Goal: Task Accomplishment & Management: Use online tool/utility

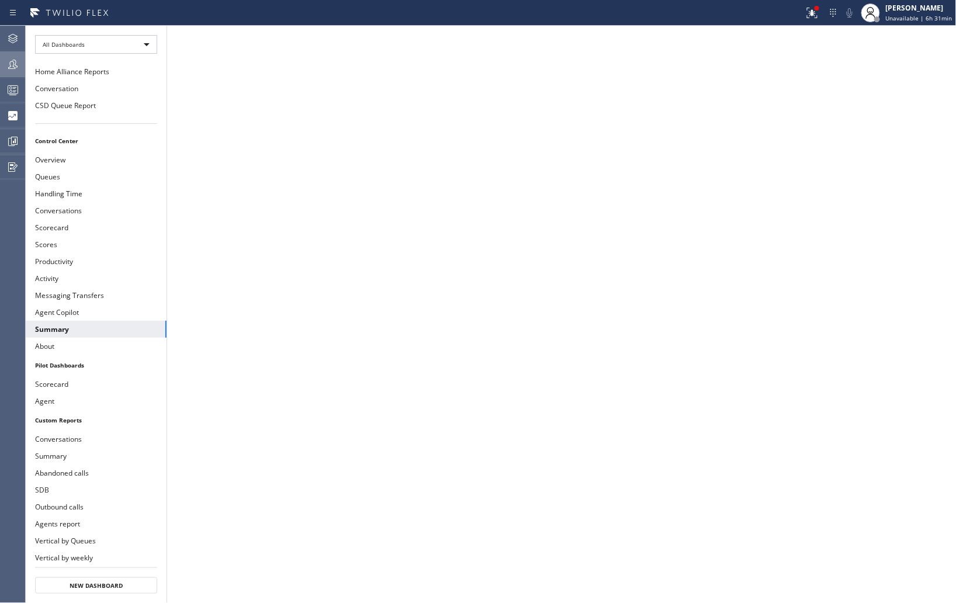
click at [6, 61] on icon at bounding box center [13, 64] width 14 height 14
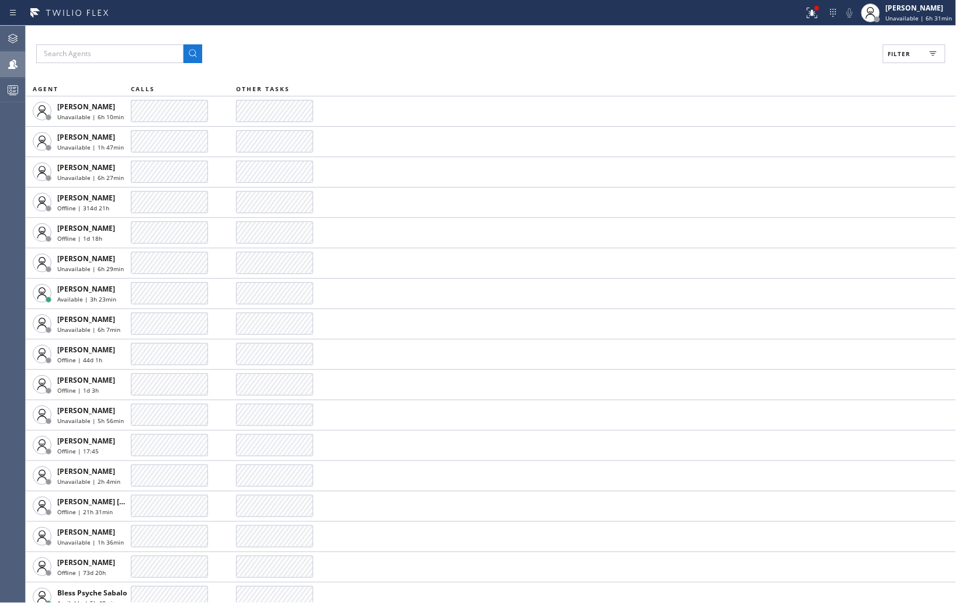
click at [919, 51] on button "Filter" at bounding box center [914, 53] width 63 height 19
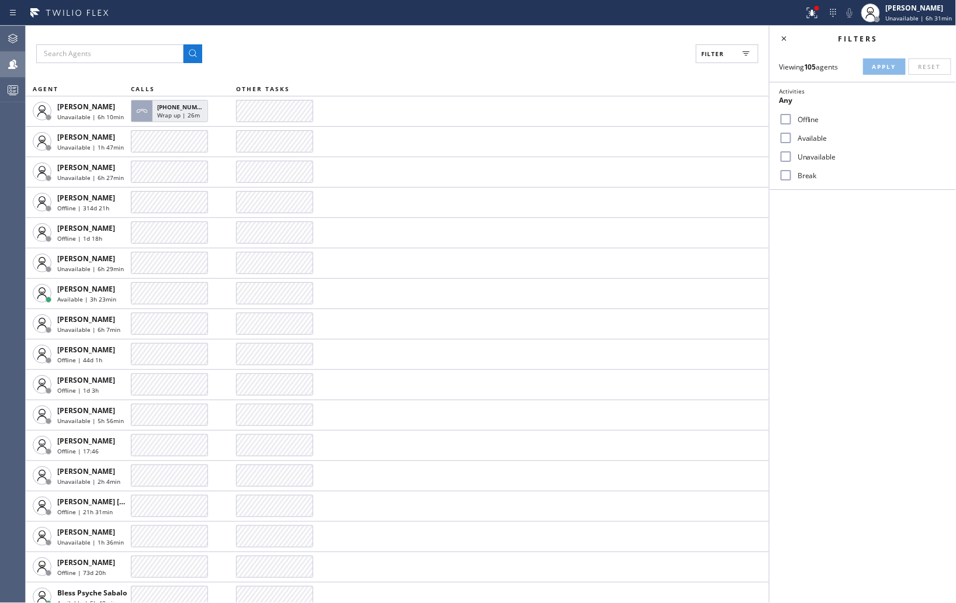
click at [789, 158] on input "Unavailable" at bounding box center [786, 157] width 14 height 14
checkbox input "true"
click at [880, 72] on button "Apply" at bounding box center [884, 66] width 43 height 16
click at [786, 178] on input "Break" at bounding box center [786, 175] width 14 height 14
checkbox input "true"
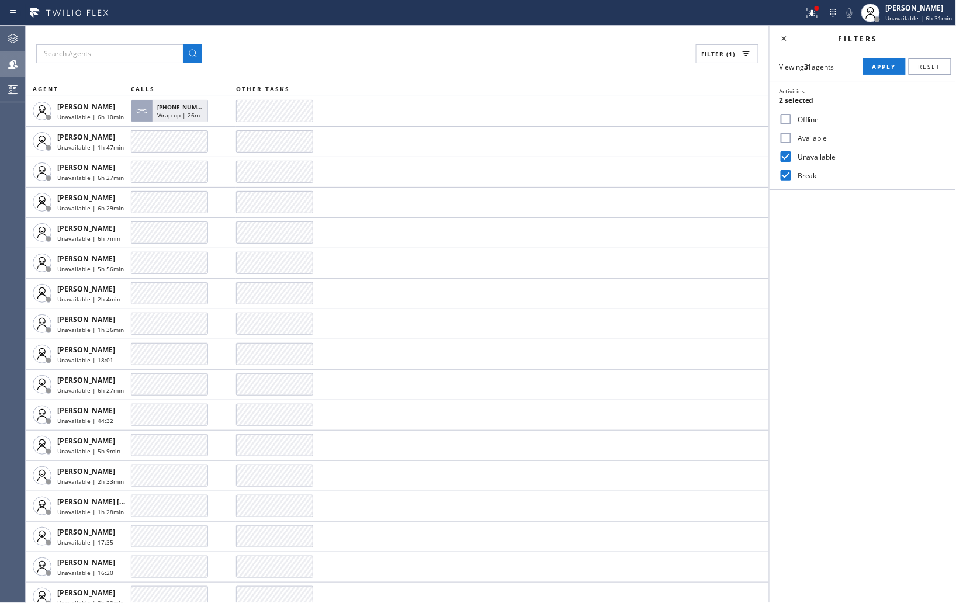
click at [787, 156] on input "Unavailable" at bounding box center [786, 157] width 14 height 14
checkbox input "false"
click at [873, 75] on div "Viewing 31 agents Apply Reset Activities Break only Offline Available Unavailab…" at bounding box center [863, 120] width 186 height 139
click at [872, 67] on button "Apply" at bounding box center [884, 66] width 43 height 16
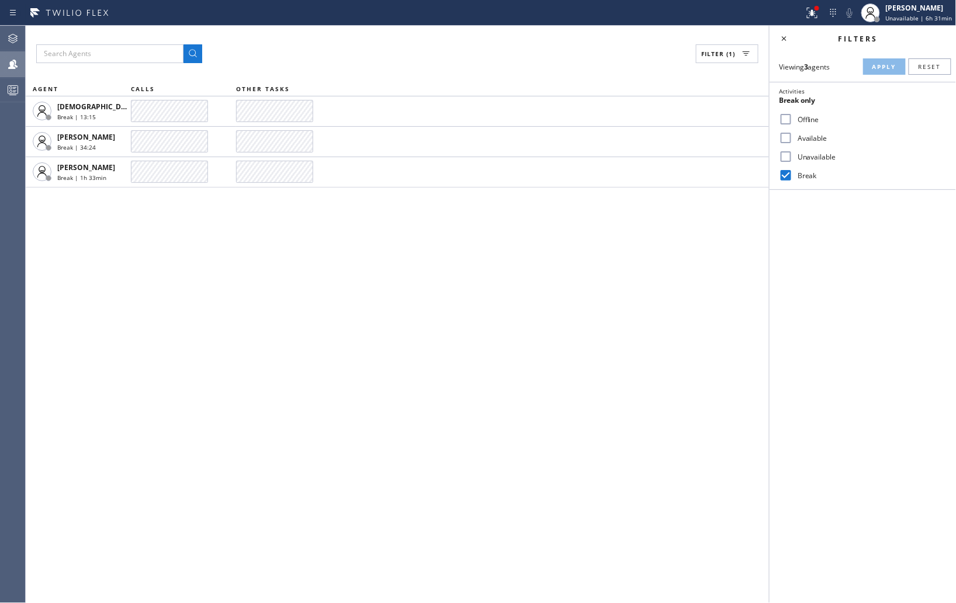
click at [787, 174] on input "Break" at bounding box center [786, 175] width 14 height 14
checkbox input "false"
click at [788, 160] on input "Unavailable" at bounding box center [786, 157] width 14 height 14
checkbox input "true"
click at [873, 67] on span "Apply" at bounding box center [885, 67] width 24 height 8
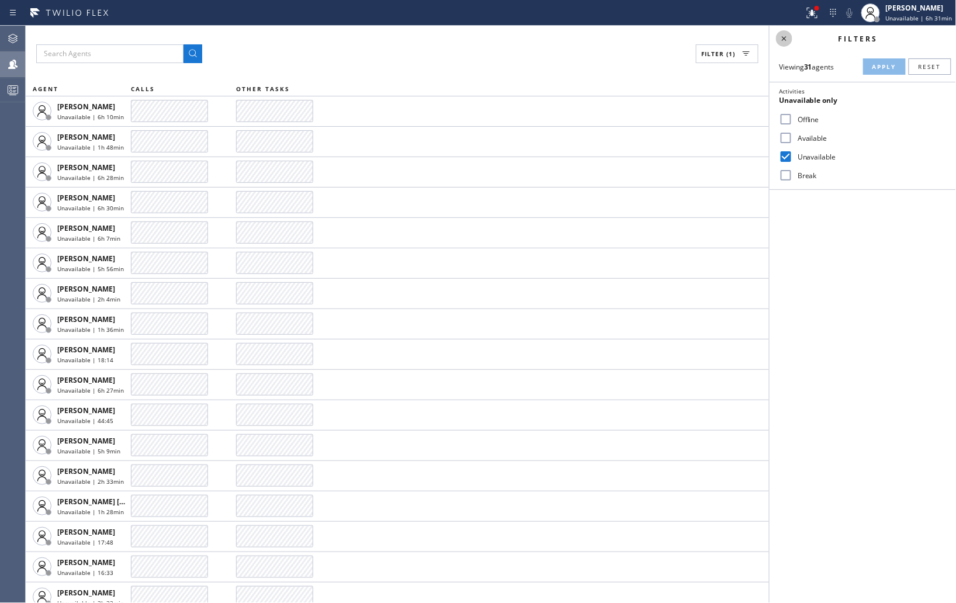
click at [786, 39] on icon at bounding box center [784, 39] width 14 height 14
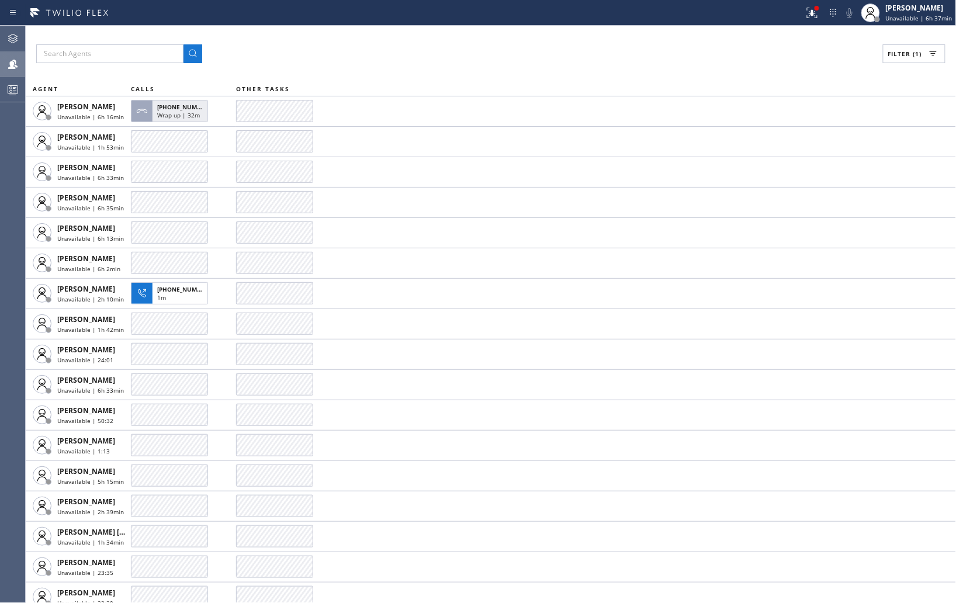
click at [787, 51] on div "Filter (1)" at bounding box center [491, 53] width 910 height 19
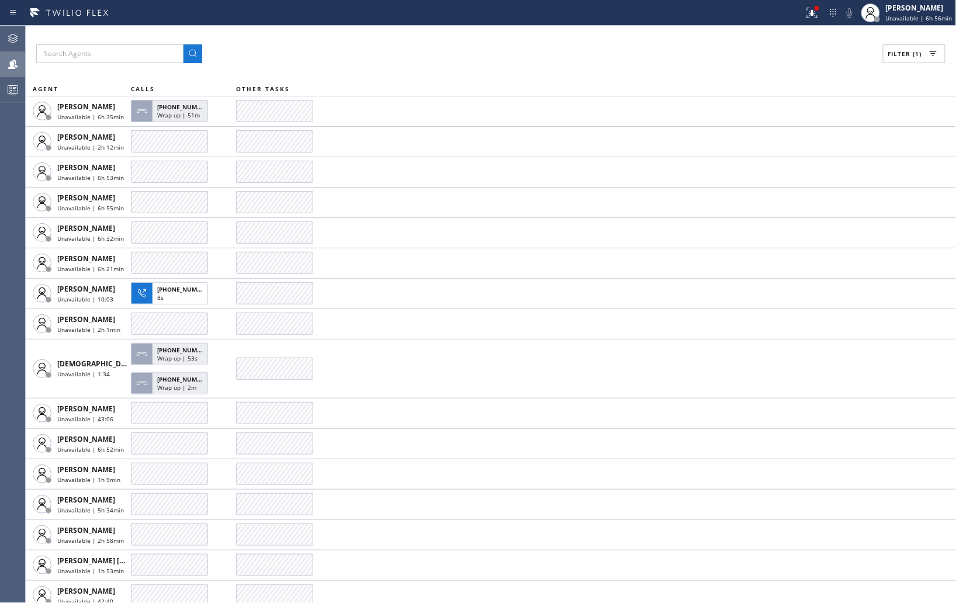
click at [915, 48] on button "Filter (1)" at bounding box center [914, 53] width 63 height 19
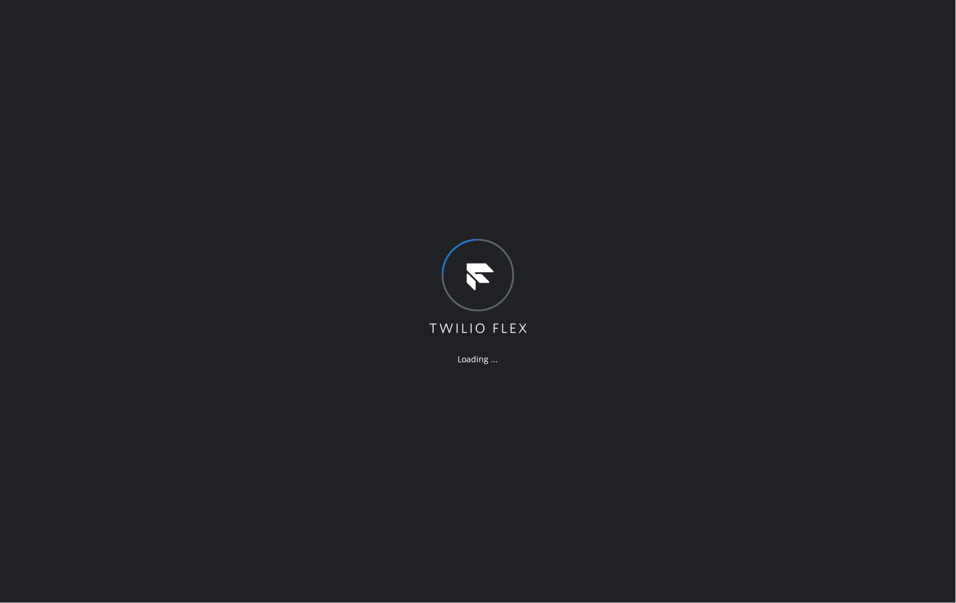
click at [792, 234] on div "Loading ..." at bounding box center [478, 301] width 956 height 603
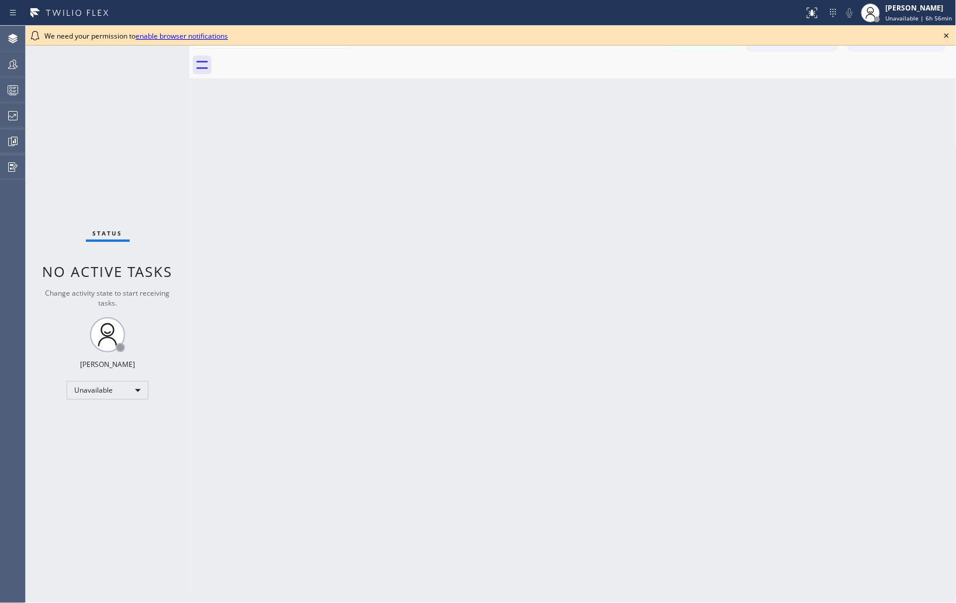
drag, startPoint x: 835, startPoint y: 122, endPoint x: 895, endPoint y: 82, distance: 72.1
click at [835, 122] on div "Back to Dashboard Change Sender ID Customers Technicians Select a contact Outbo…" at bounding box center [573, 315] width 768 height 578
click at [950, 33] on icon at bounding box center [947, 36] width 14 height 14
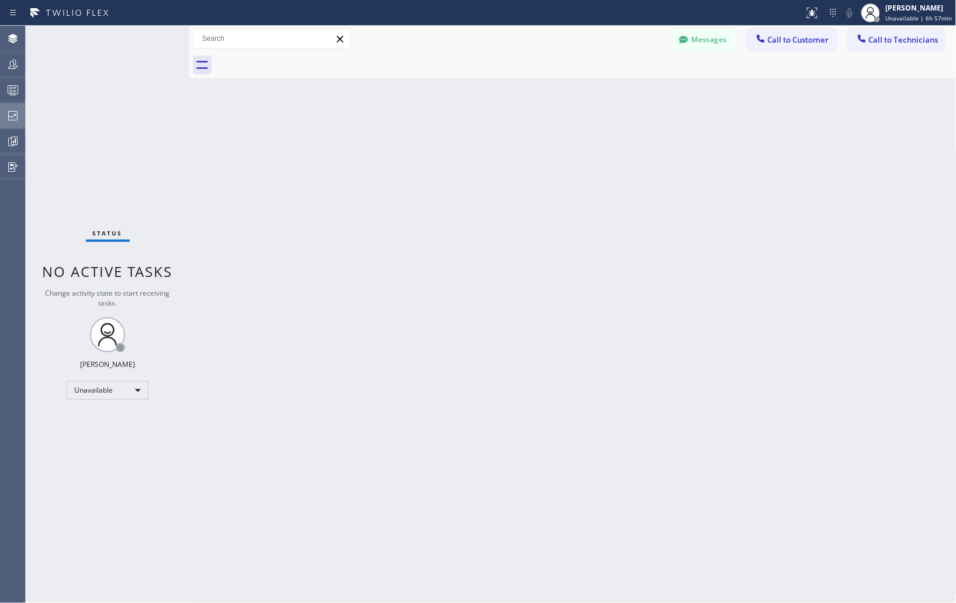
click at [11, 115] on icon at bounding box center [13, 116] width 14 height 14
